Goal: Task Accomplishment & Management: Complete application form

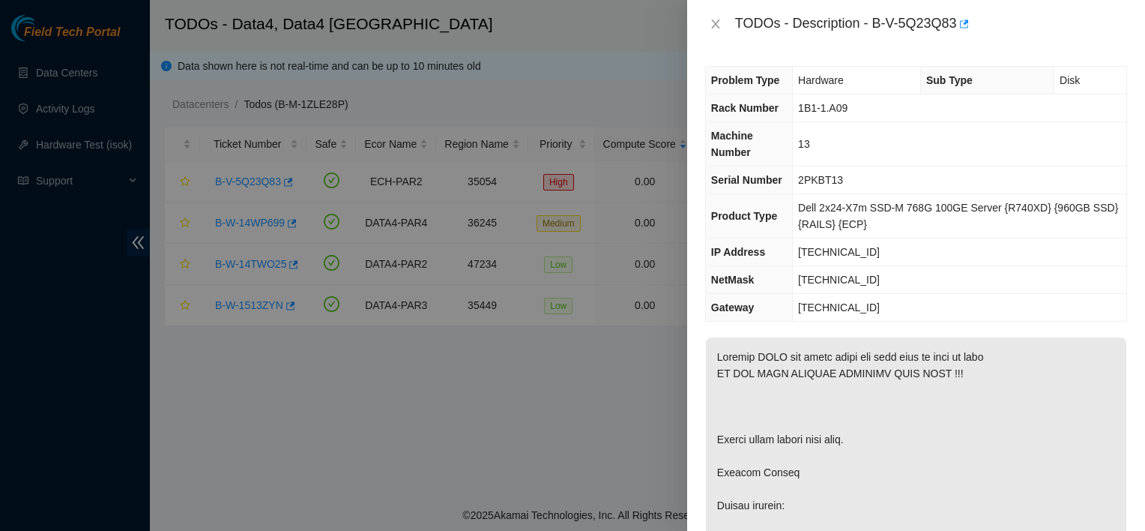
scroll to position [1475, 0]
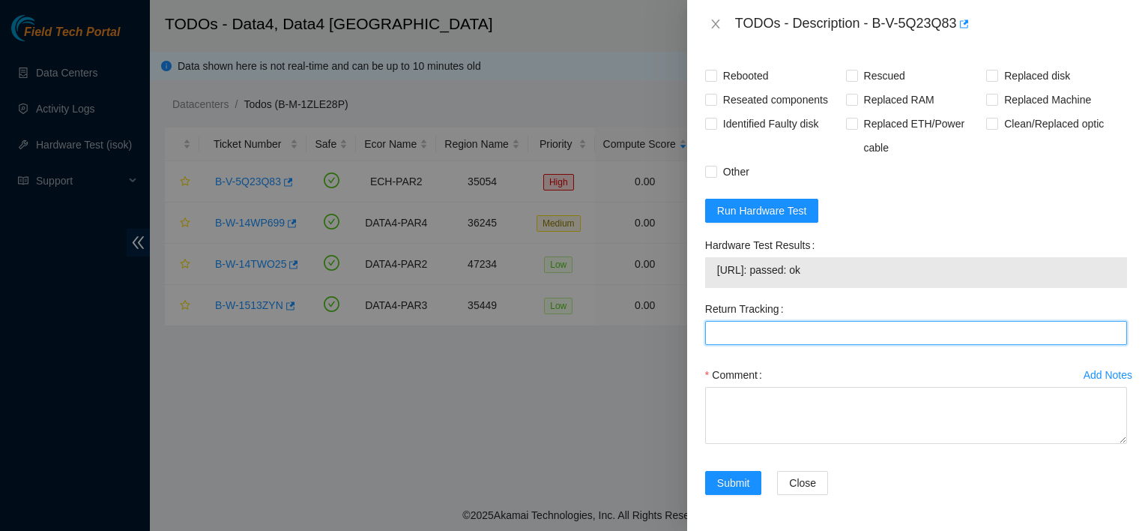
click at [767, 338] on Tracking "Return Tracking" at bounding box center [916, 333] width 422 height 24
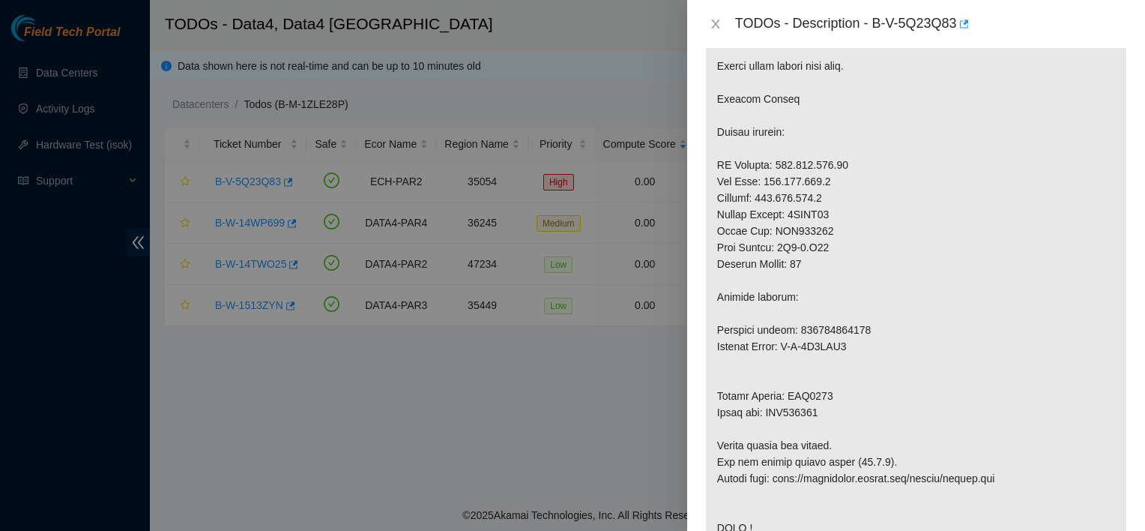
scroll to position [372, 0]
drag, startPoint x: 807, startPoint y: 396, endPoint x: 905, endPoint y: 432, distance: 104.6
click at [905, 432] on p at bounding box center [916, 439] width 420 height 946
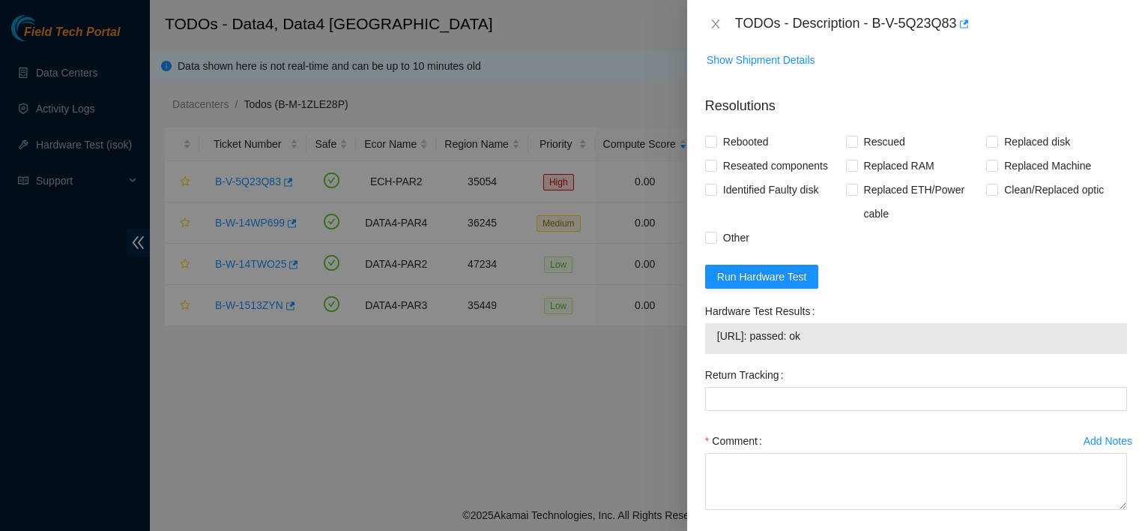
scroll to position [1303, 0]
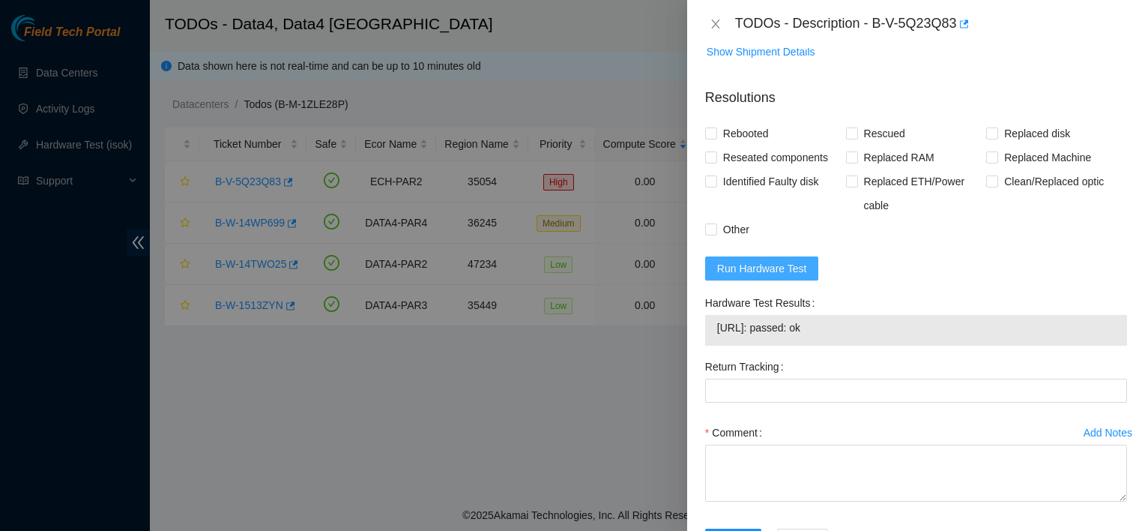
click at [787, 277] on span "Run Hardware Test" at bounding box center [762, 268] width 90 height 16
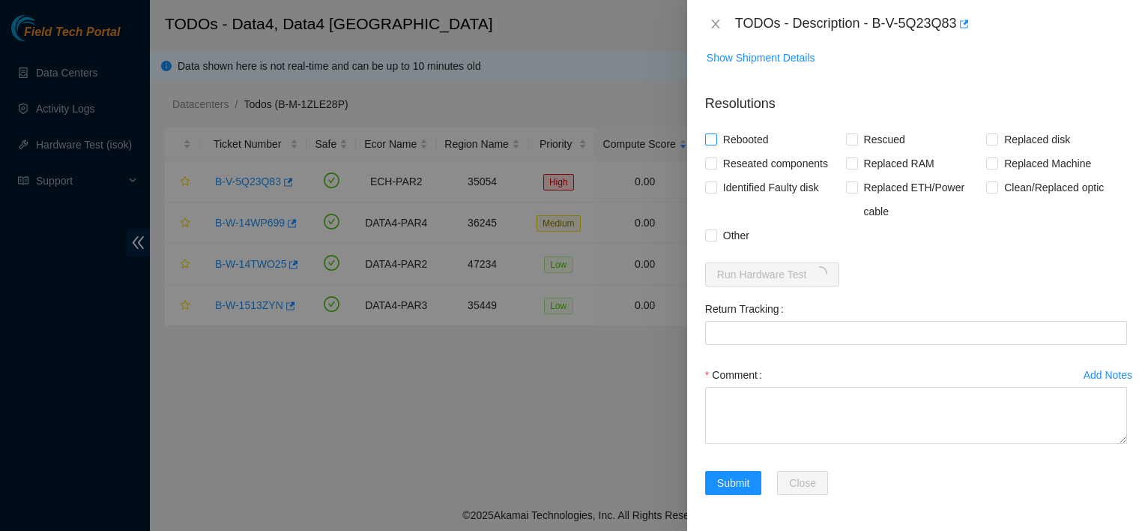
click at [767, 151] on span "Rebooted" at bounding box center [746, 139] width 58 height 24
click at [716, 144] on input "Rebooted" at bounding box center [710, 138] width 10 height 10
checkbox input "true"
click at [1011, 175] on span "Replaced Machine" at bounding box center [1047, 163] width 99 height 24
click at [997, 168] on input "Replaced Machine" at bounding box center [991, 162] width 10 height 10
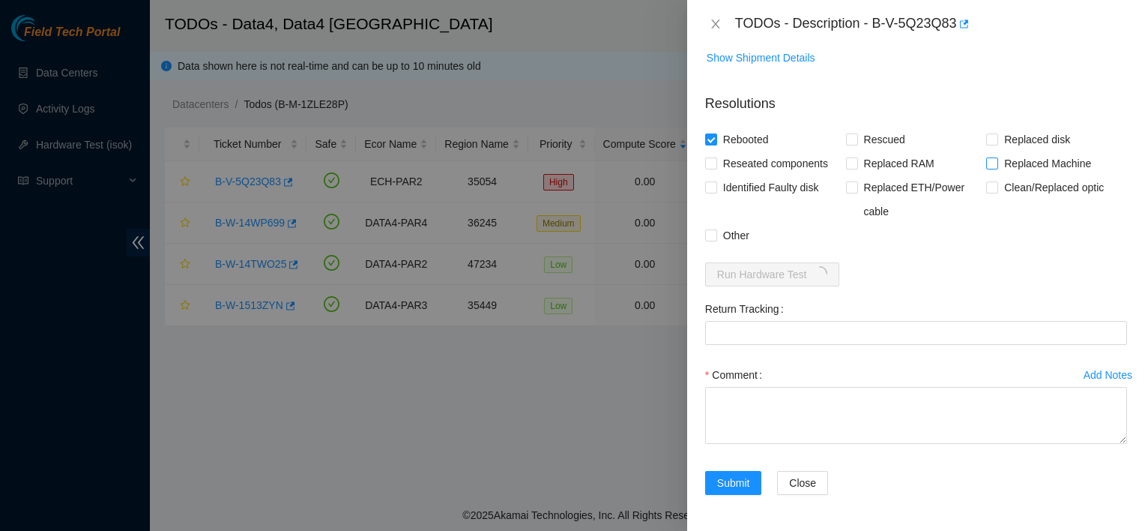
checkbox input "true"
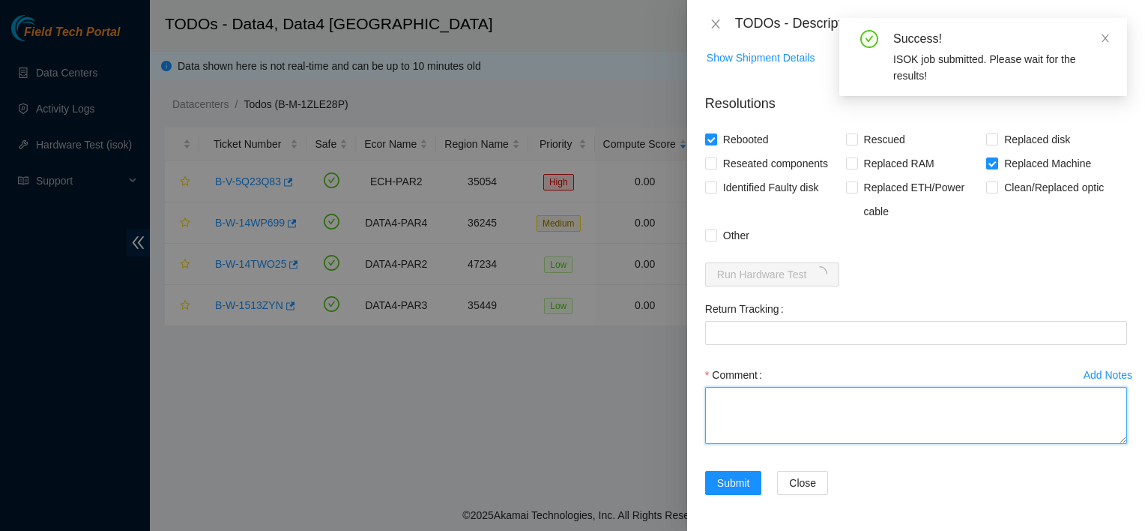
click at [794, 444] on textarea "Comment" at bounding box center [916, 415] width 422 height 57
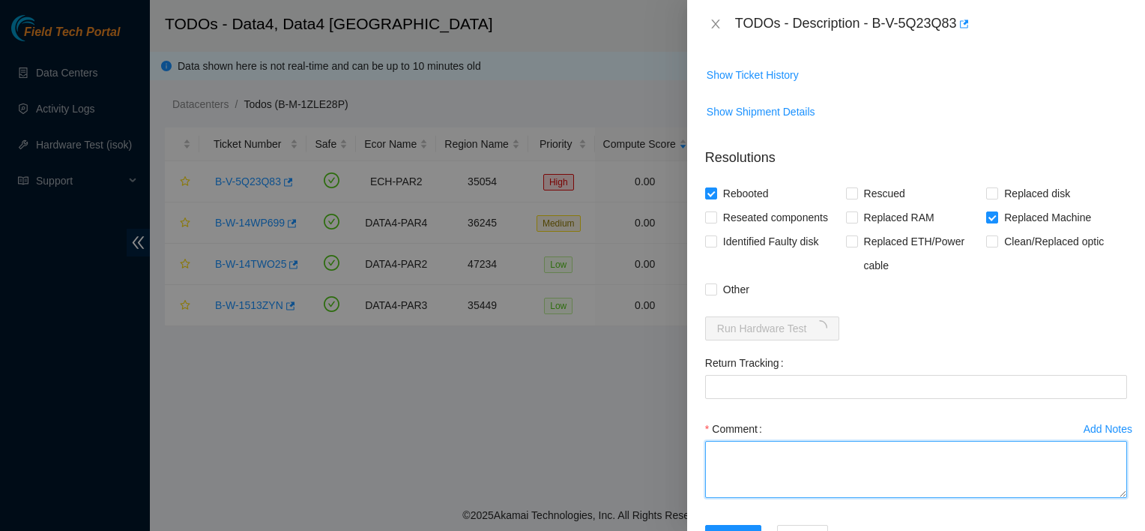
scroll to position [1411, 0]
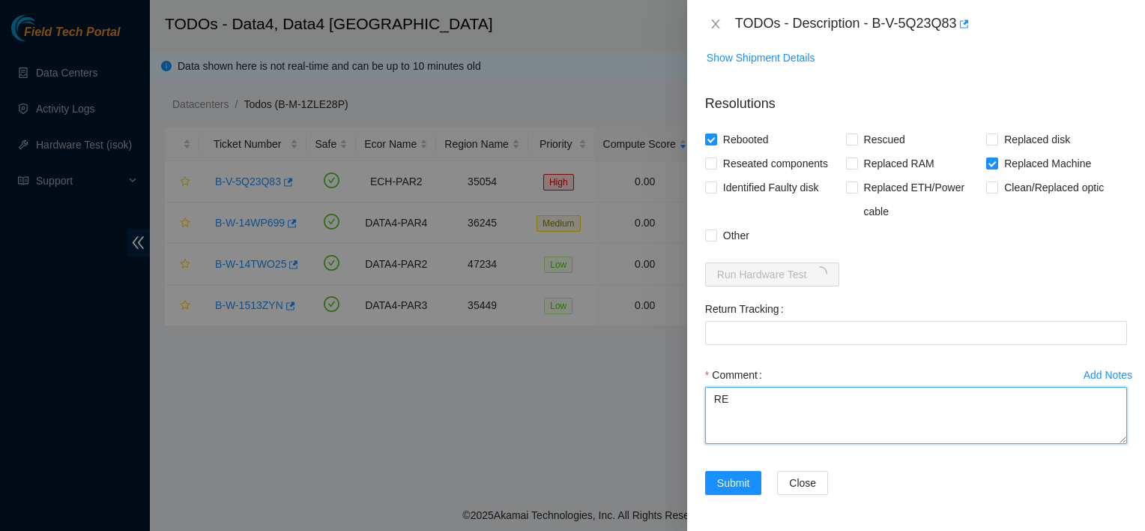
type textarea "R"
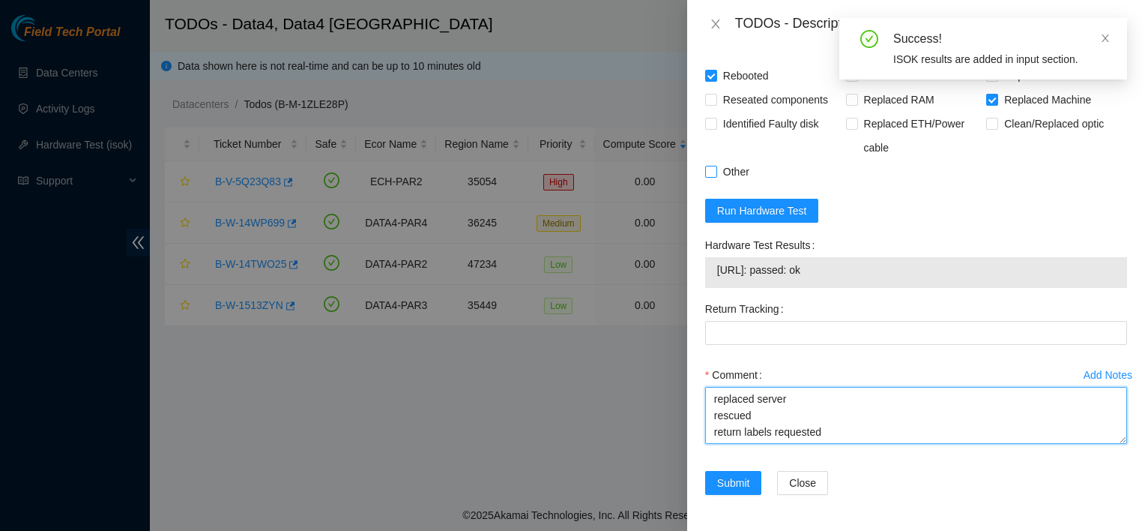
type textarea "replaced server rescued return labels requested"
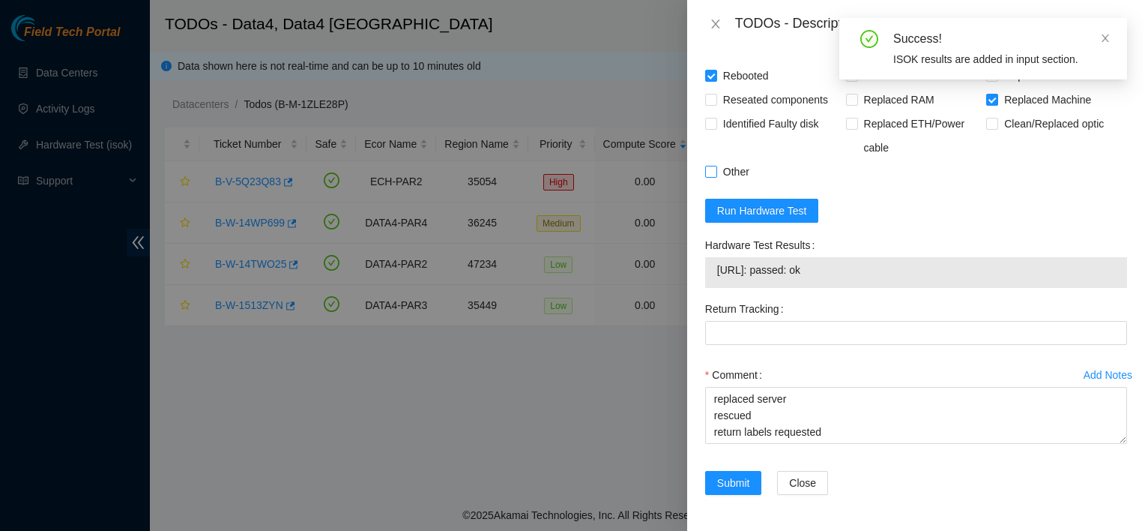
click at [729, 184] on span "Other" at bounding box center [736, 172] width 38 height 24
click at [716, 176] on input "Other" at bounding box center [710, 171] width 10 height 10
checkbox input "true"
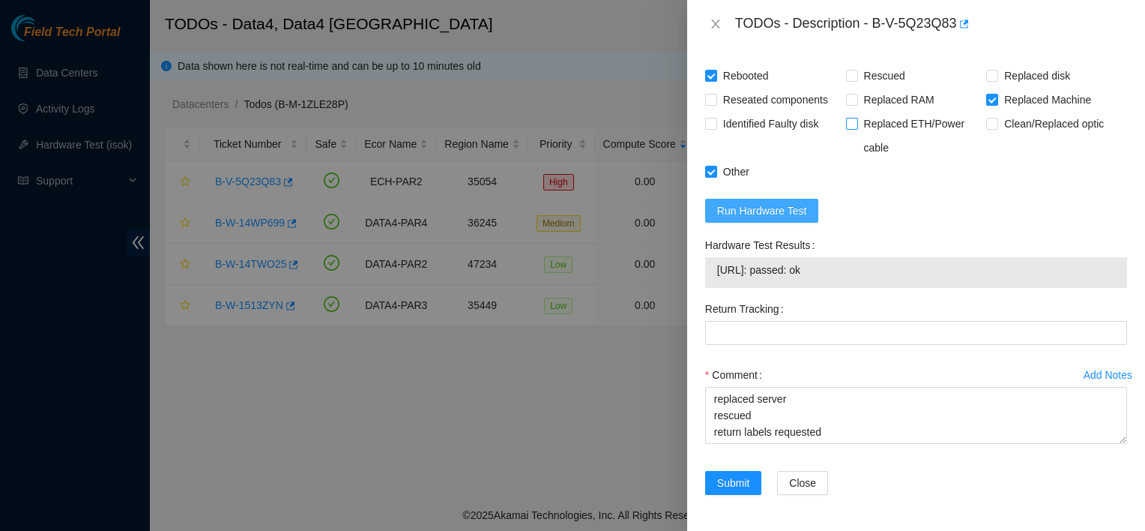
drag, startPoint x: 764, startPoint y: 271, endPoint x: 854, endPoint y: 220, distance: 102.7
click at [854, 220] on form "Resolutions Rebooted Rescued Replaced disk Reseated components Replaced RAM Rep…" at bounding box center [916, 265] width 422 height 495
click at [728, 477] on span "Submit" at bounding box center [733, 482] width 33 height 16
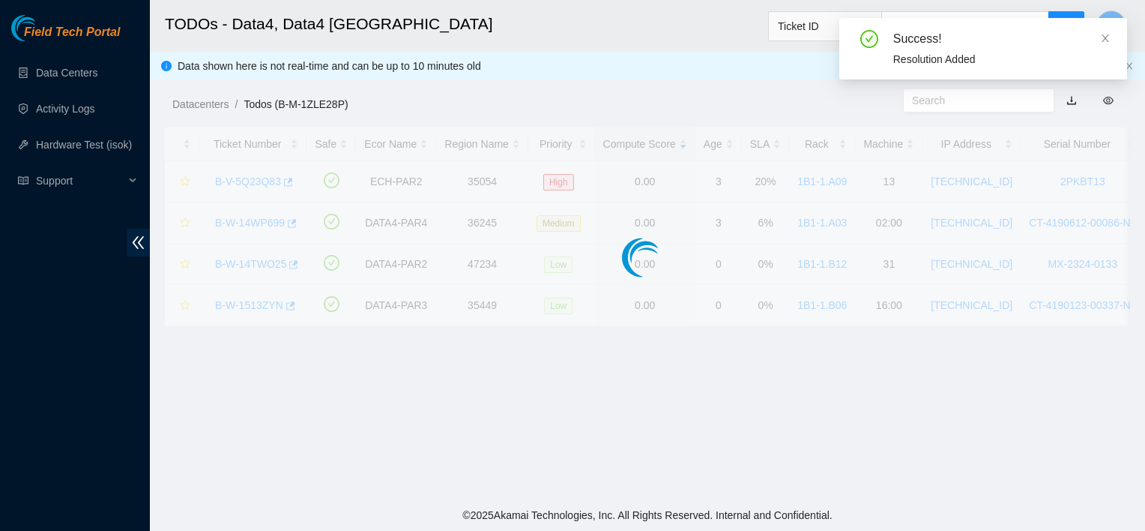
scroll to position [425, 0]
